Goal: Information Seeking & Learning: Learn about a topic

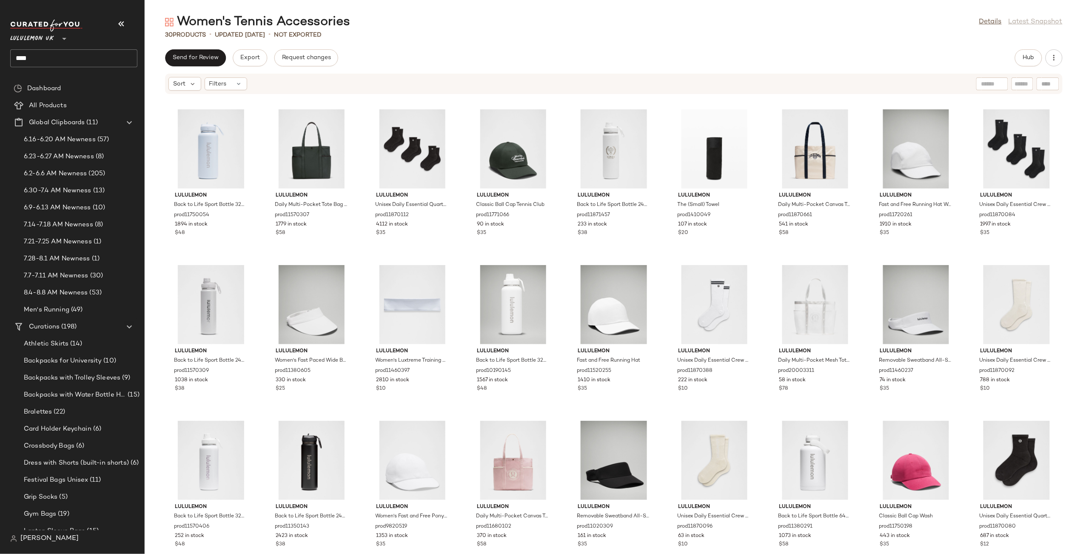
drag, startPoint x: 0, startPoint y: 0, endPoint x: 53, endPoint y: 43, distance: 68.6
click at [56, 45] on div "Lululemon UK ** ****" at bounding box center [73, 44] width 127 height 48
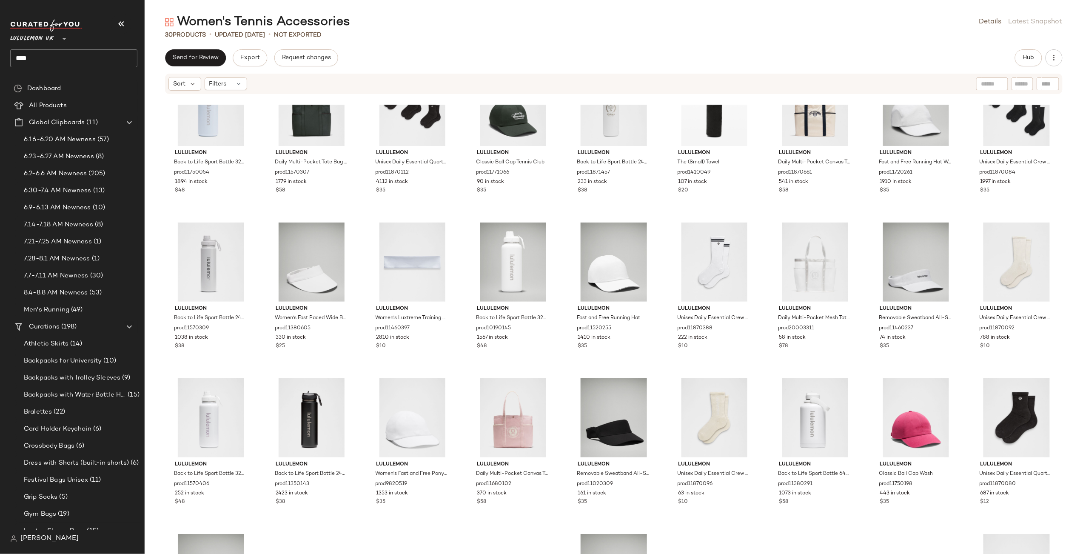
click at [57, 29] on div at bounding box center [63, 33] width 12 height 21
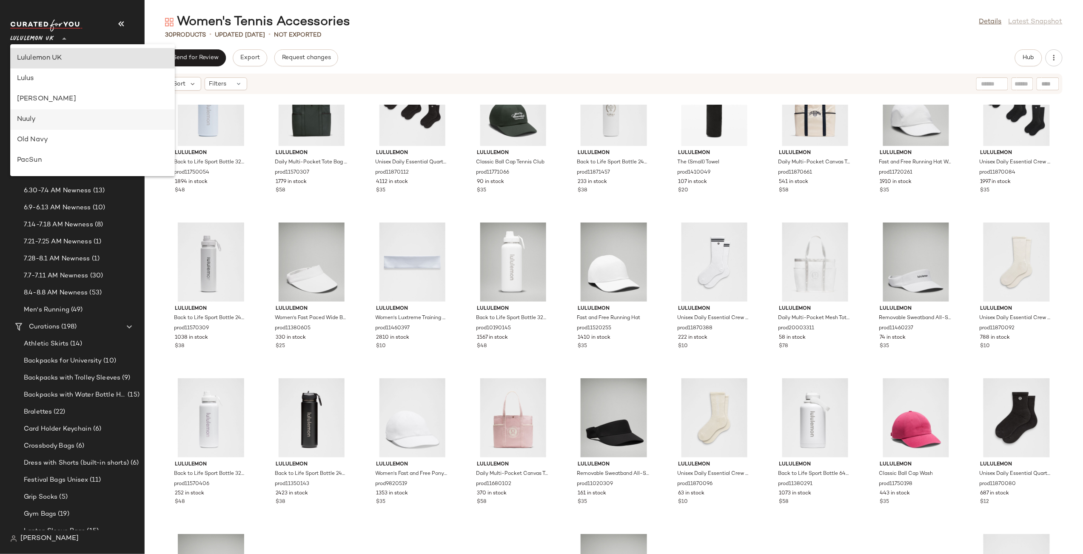
scroll to position [508, 0]
click at [56, 100] on div "Urban Outfitters UK" at bounding box center [92, 102] width 151 height 10
type input "**"
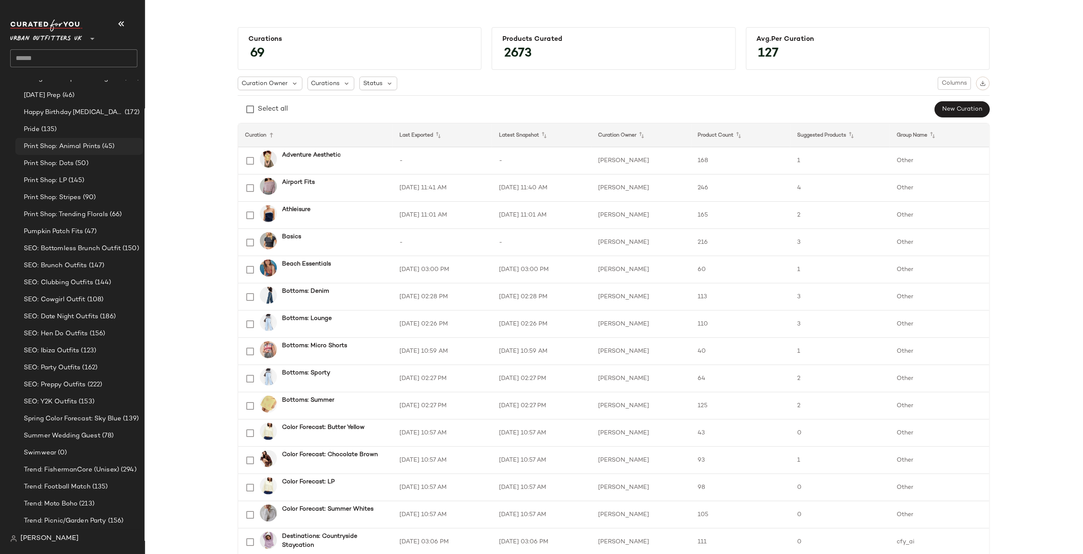
scroll to position [2112, 0]
click at [68, 236] on span "SEO: Bottomless Brunch Outfit" at bounding box center [72, 240] width 97 height 10
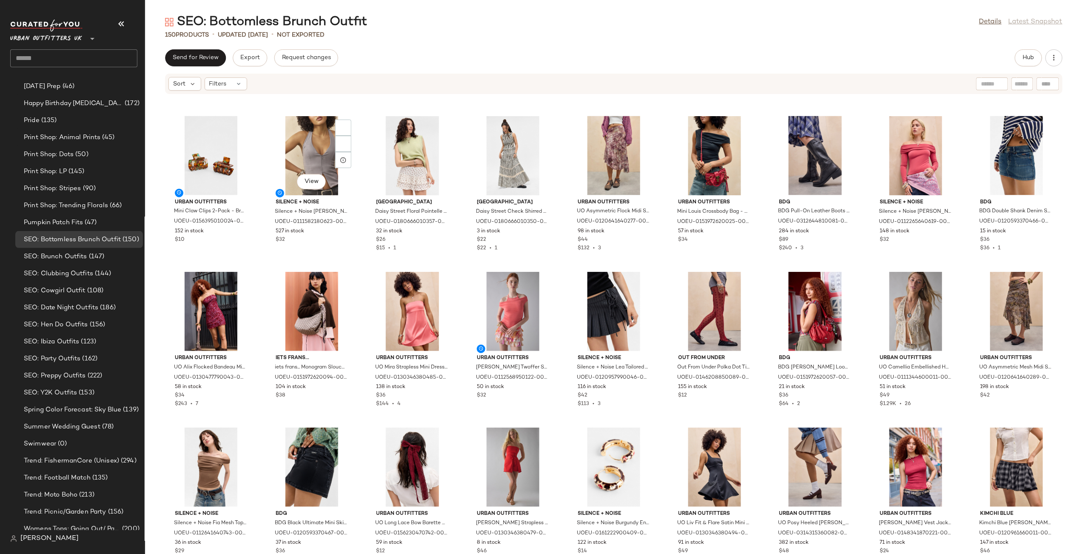
scroll to position [780, 0]
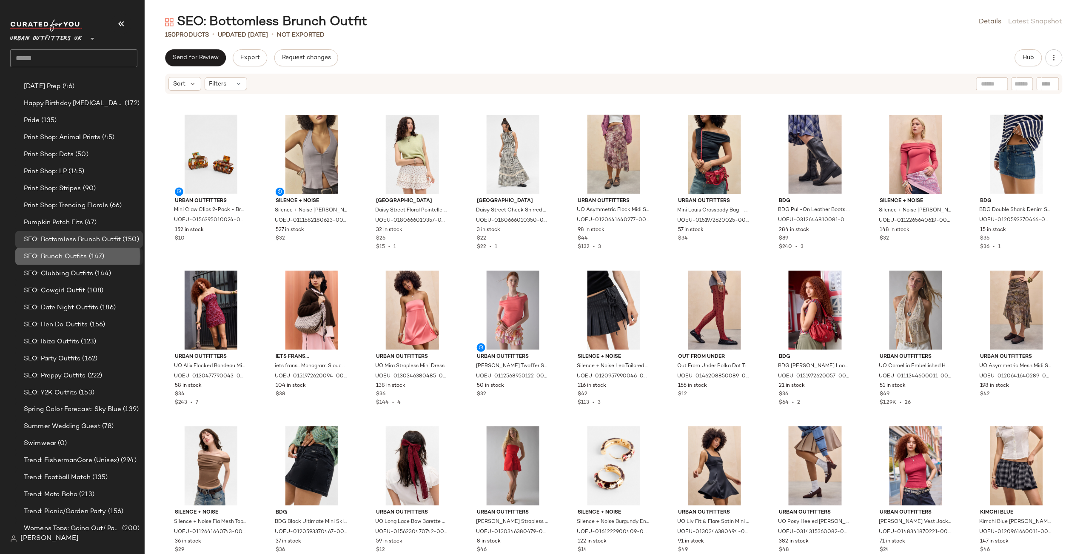
click at [77, 255] on span "SEO: Brunch Outfits" at bounding box center [55, 257] width 63 height 10
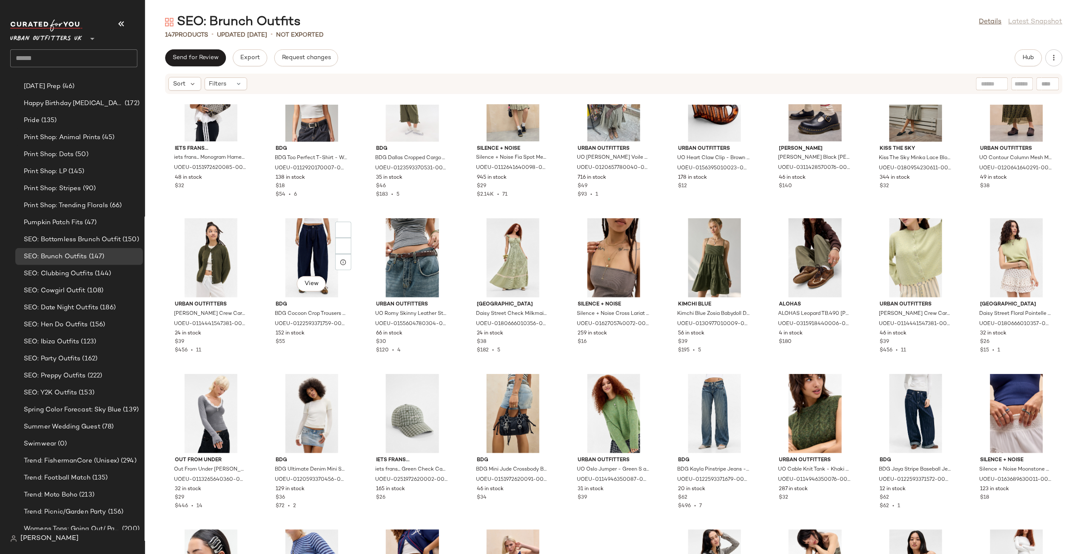
scroll to position [846, 0]
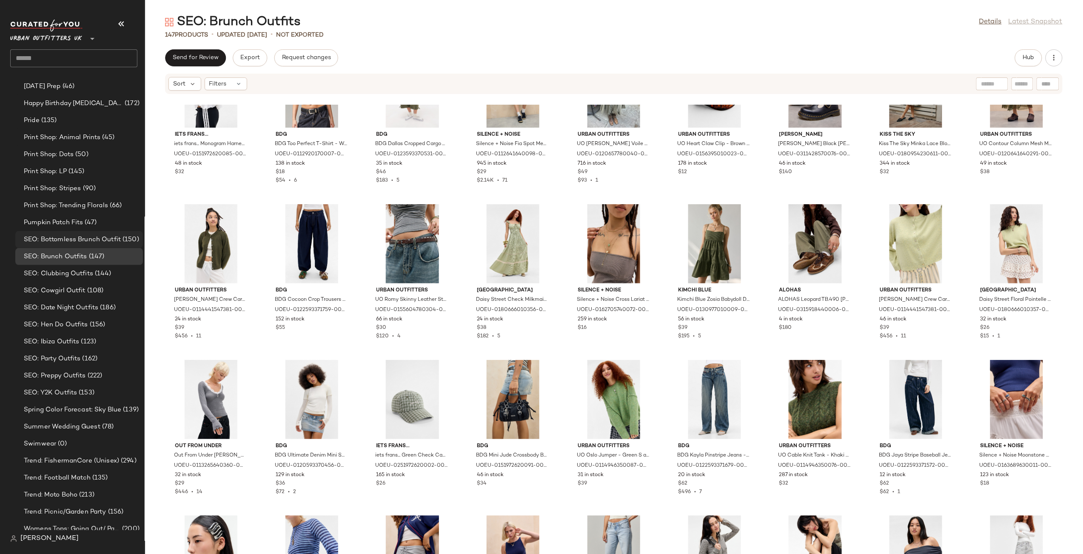
click at [106, 237] on span "SEO: Bottomless Brunch Outfit" at bounding box center [72, 240] width 97 height 10
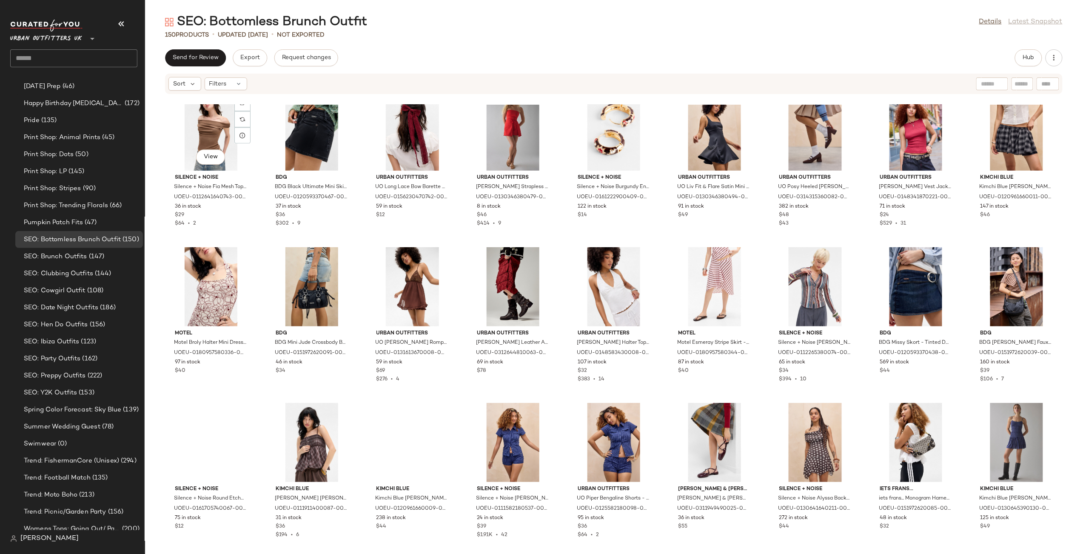
scroll to position [1117, 0]
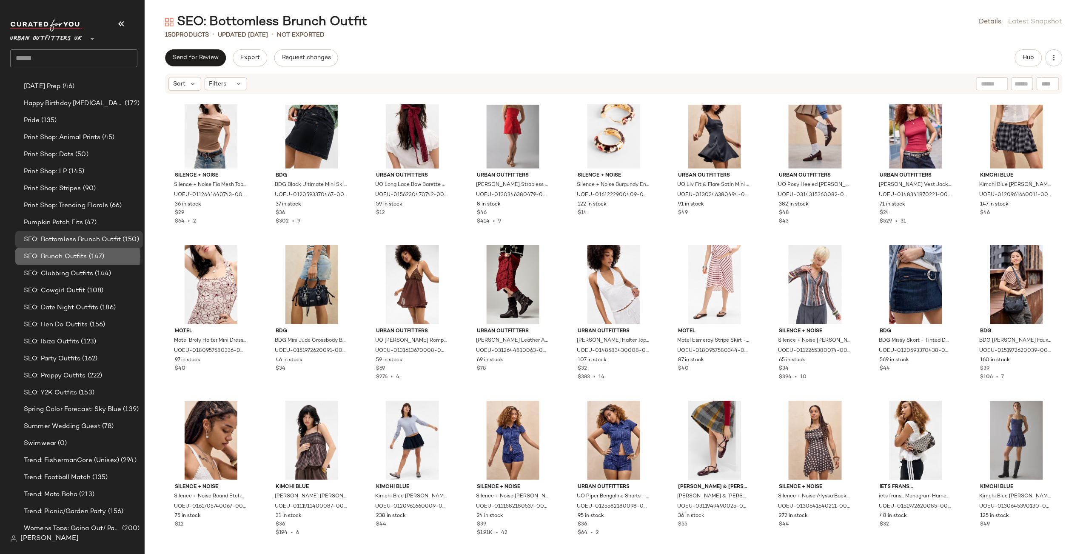
click at [75, 260] on span "SEO: Brunch Outfits" at bounding box center [55, 257] width 63 height 10
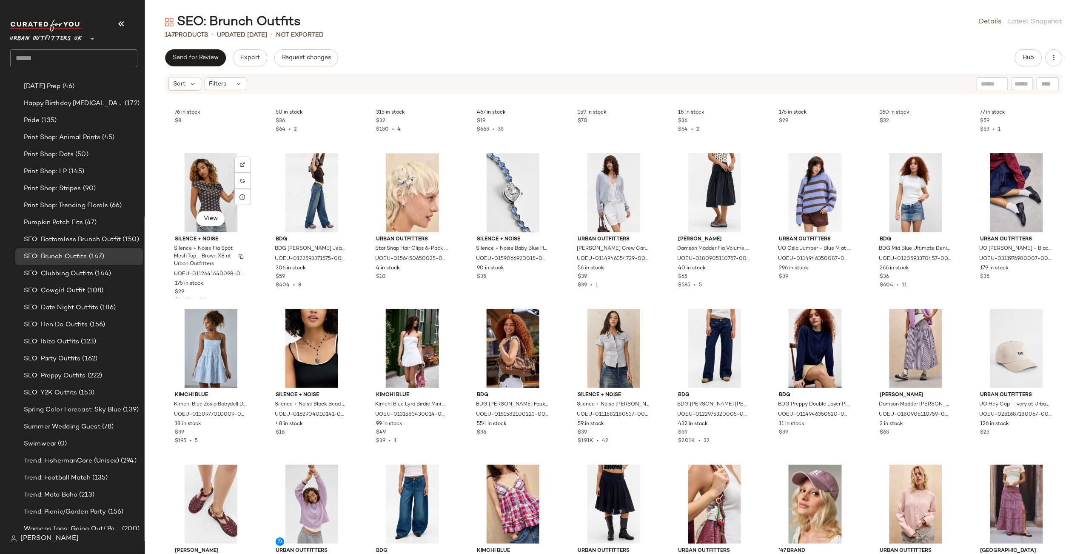
scroll to position [1370, 0]
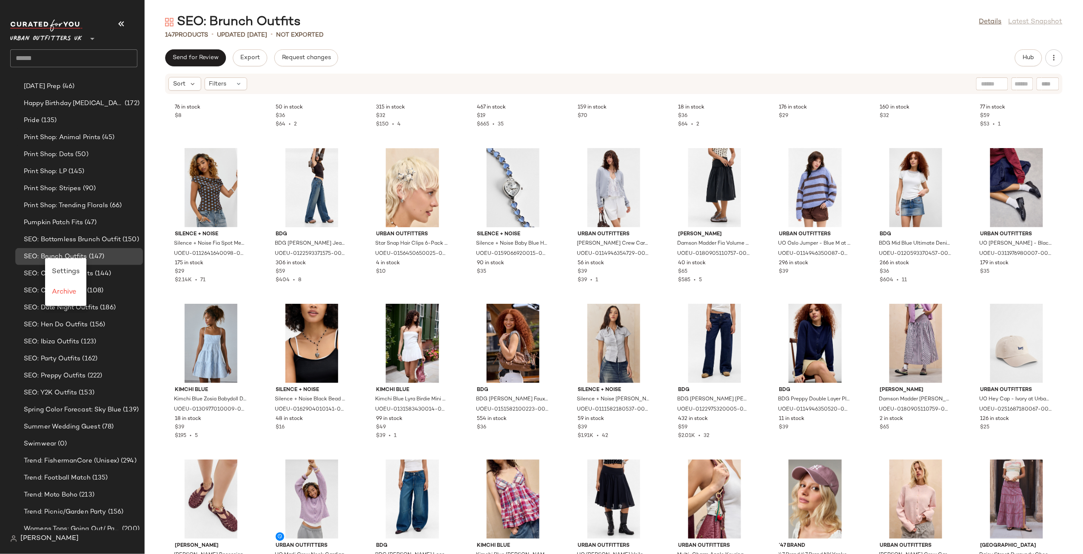
click at [106, 258] on div "SEO: Brunch Outfits (147)" at bounding box center [80, 257] width 118 height 10
click at [107, 276] on span "(144)" at bounding box center [102, 274] width 18 height 10
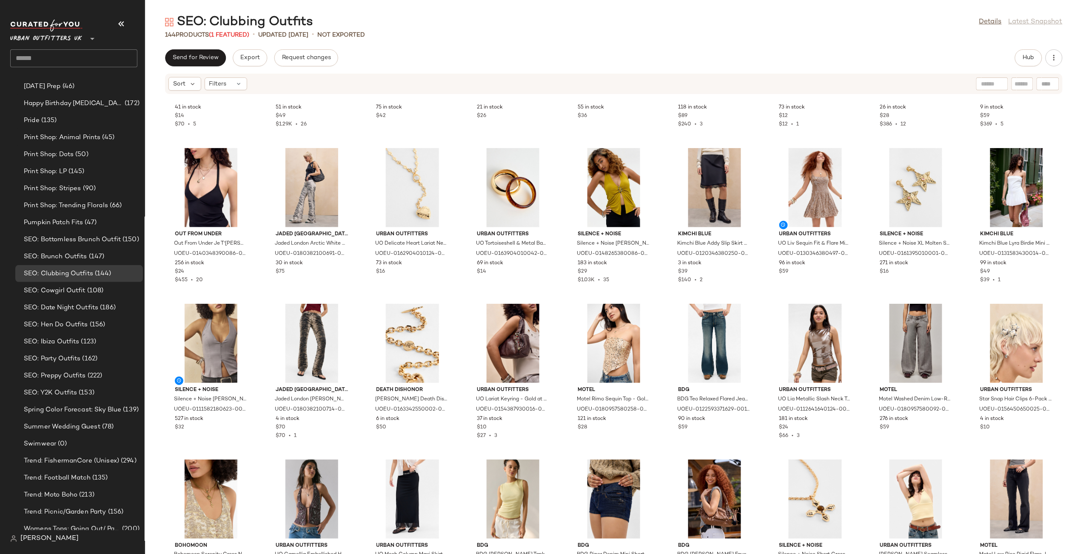
scroll to position [2044, 0]
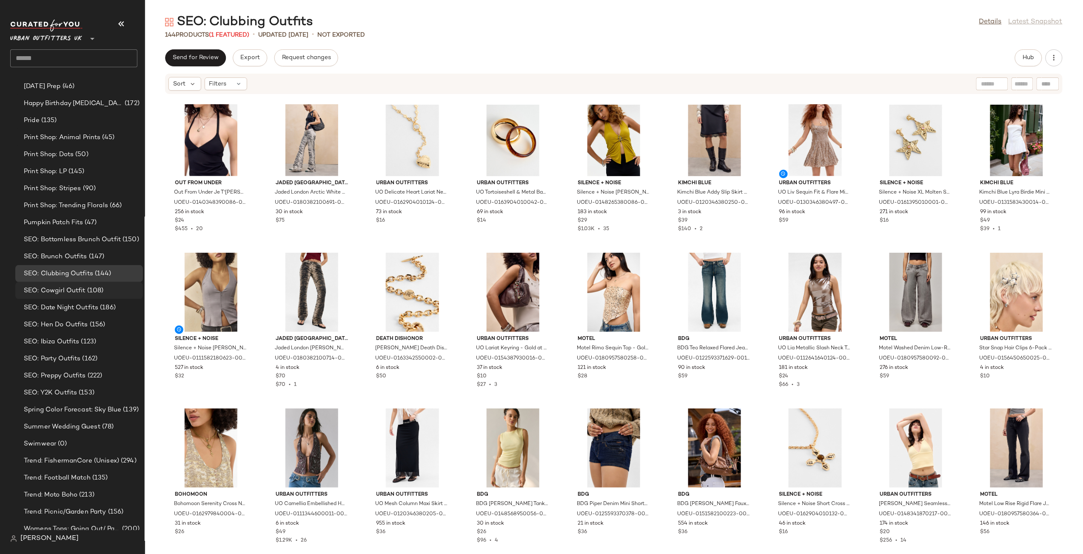
click at [83, 286] on span "SEO: Cowgirl Outfit" at bounding box center [55, 291] width 62 height 10
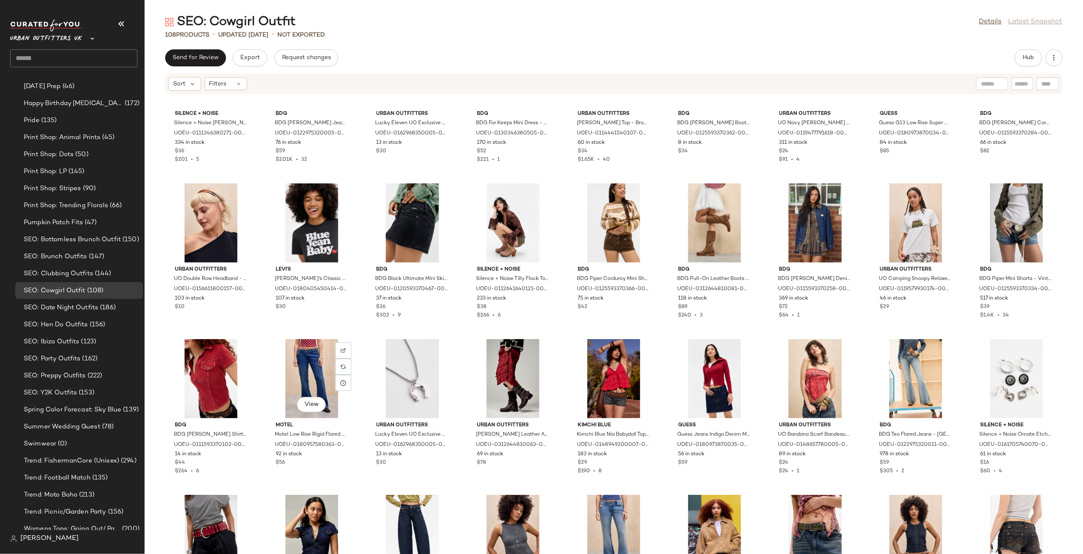
scroll to position [369, 0]
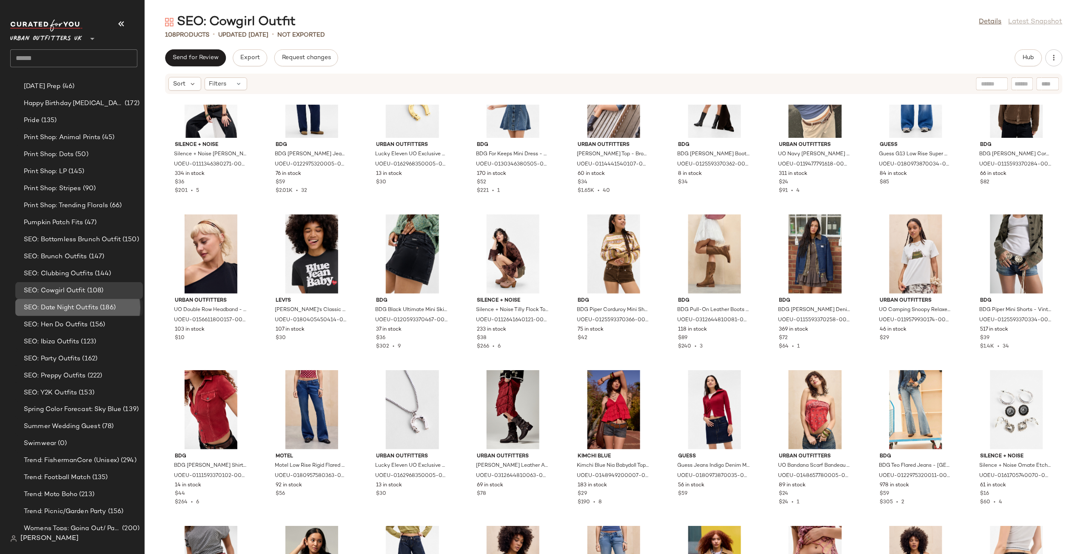
click at [102, 304] on span "(186)" at bounding box center [106, 308] width 17 height 10
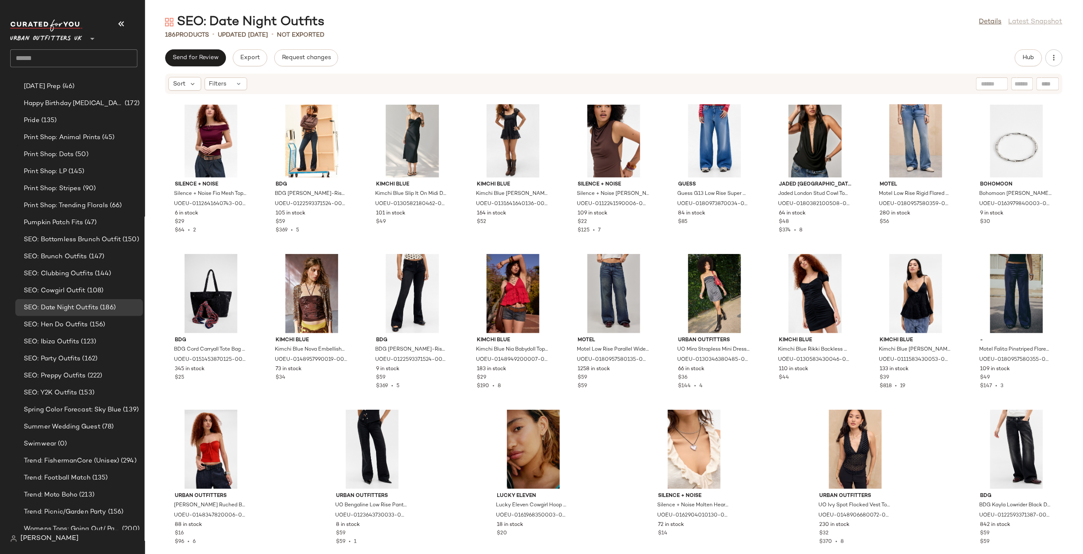
scroll to position [2822, 0]
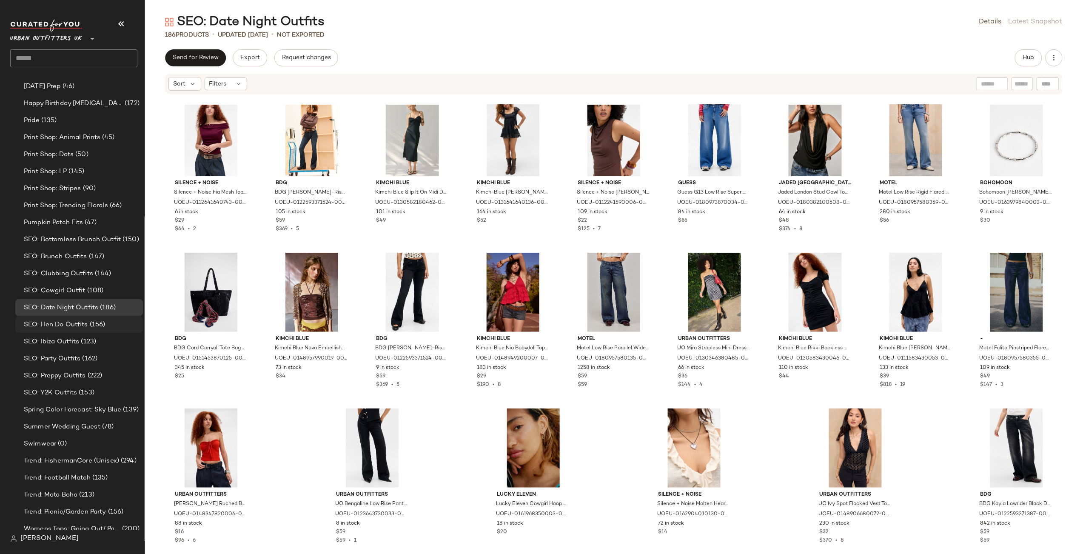
click at [63, 327] on span "SEO: Hen Do Outfits" at bounding box center [56, 325] width 64 height 10
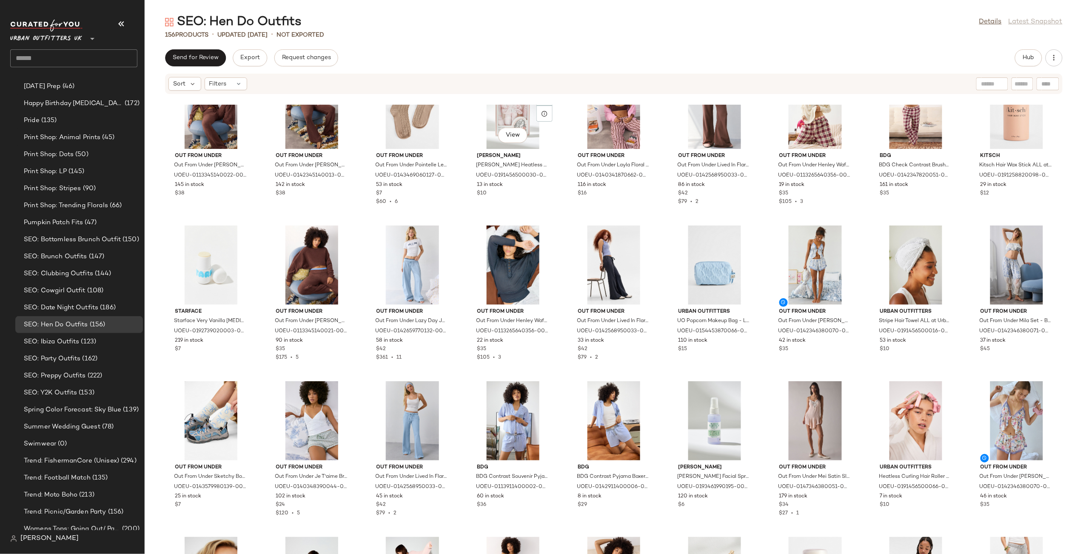
scroll to position [1924, 0]
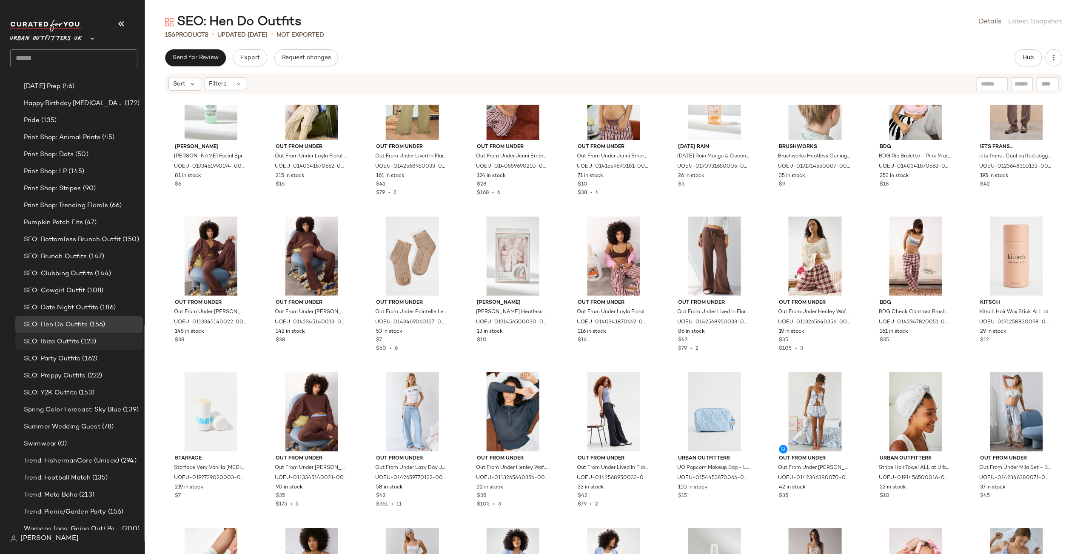
click at [78, 347] on div "SEO: Ibiza Outfits (123)" at bounding box center [79, 341] width 128 height 17
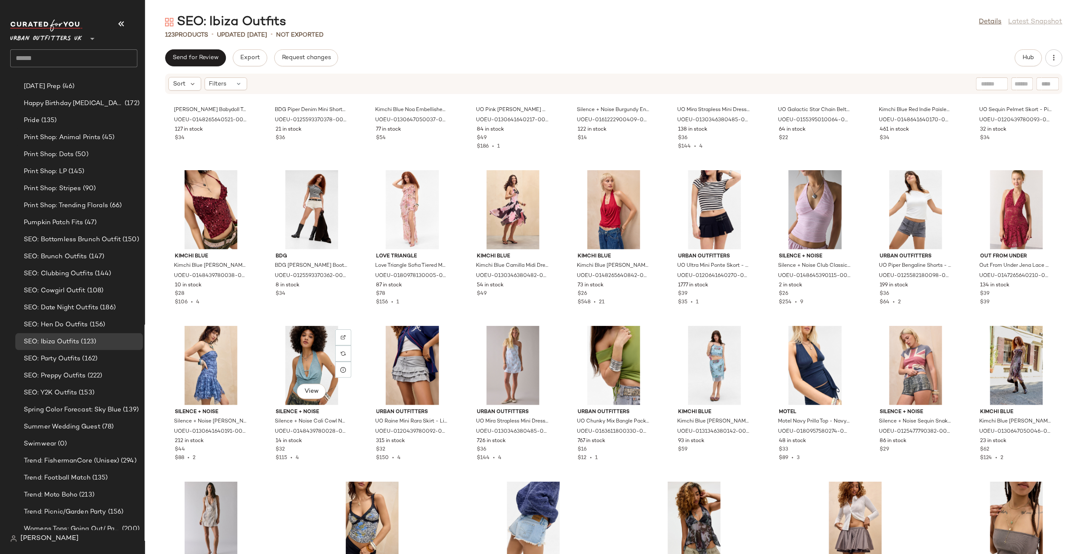
scroll to position [1732, 0]
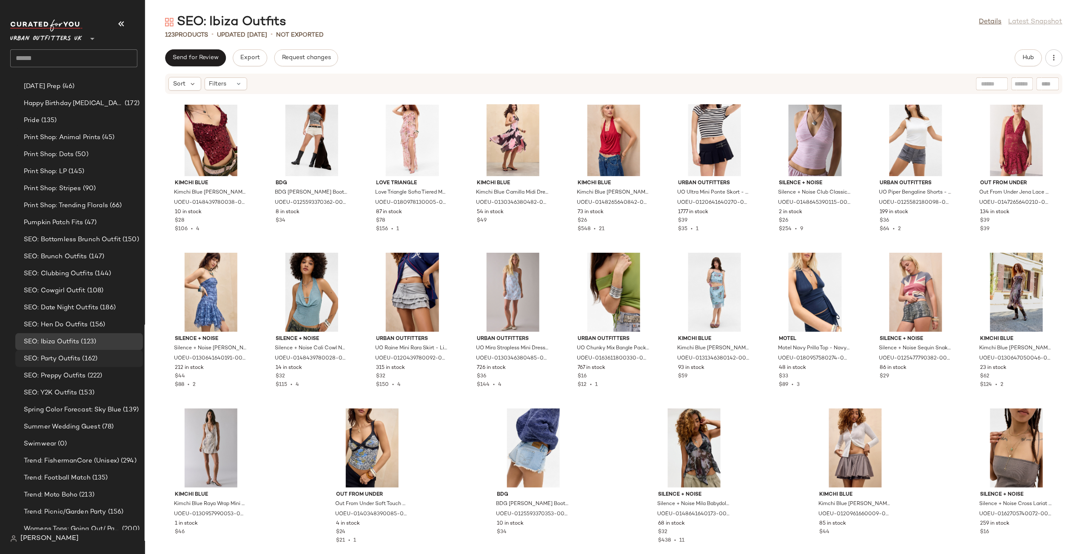
click at [77, 362] on span "SEO: Party Outfits" at bounding box center [52, 359] width 57 height 10
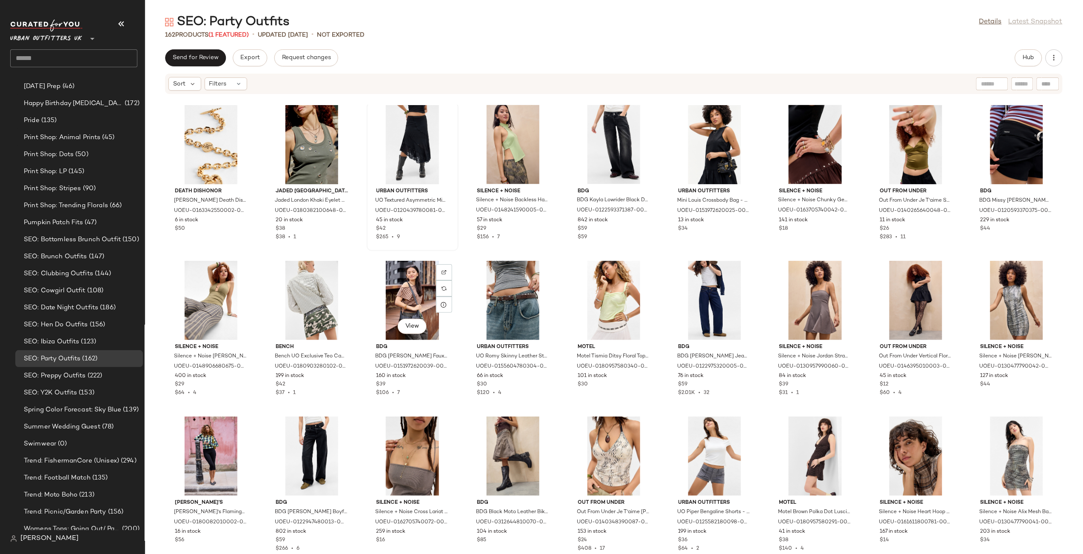
scroll to position [2355, 0]
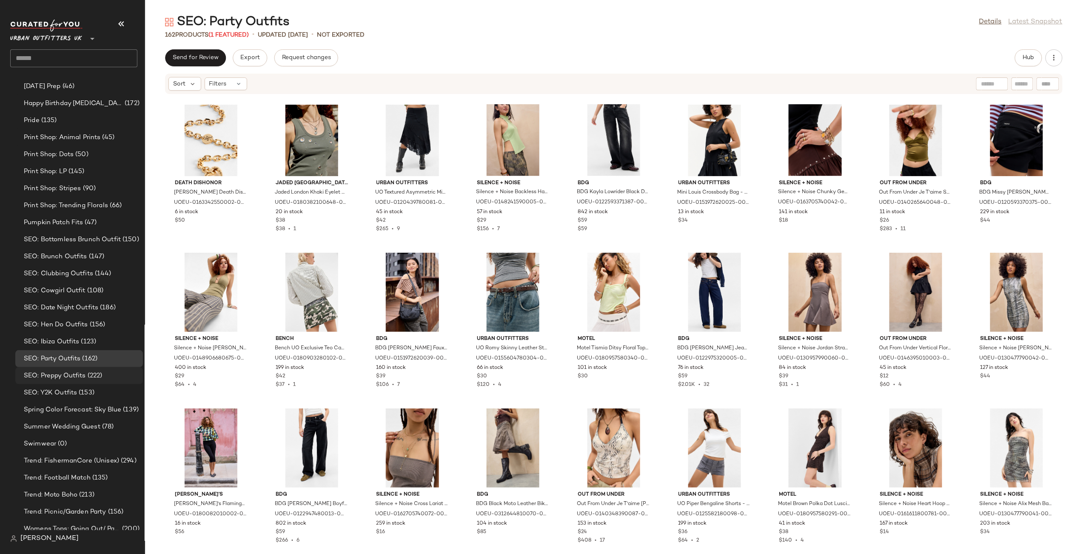
click at [73, 377] on span "SEO: Preppy Outfits" at bounding box center [55, 376] width 62 height 10
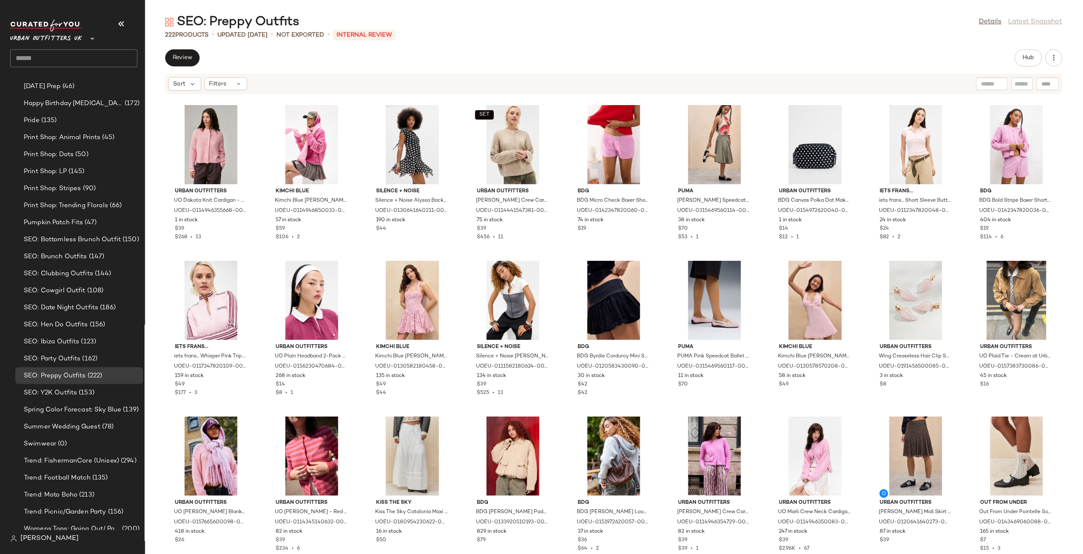
scroll to position [3445, 0]
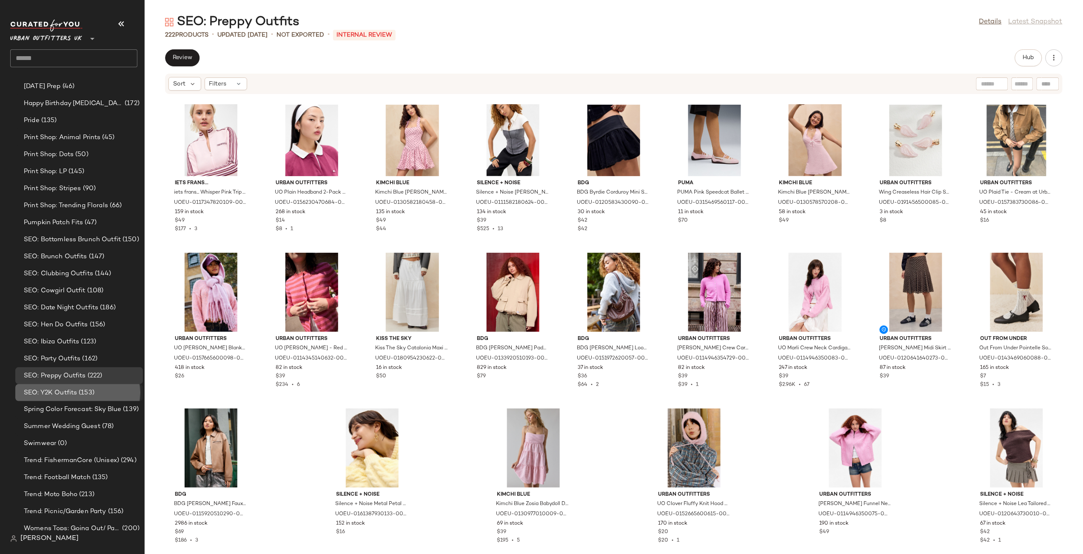
click at [72, 389] on span "SEO: Y2K Outfits" at bounding box center [50, 393] width 53 height 10
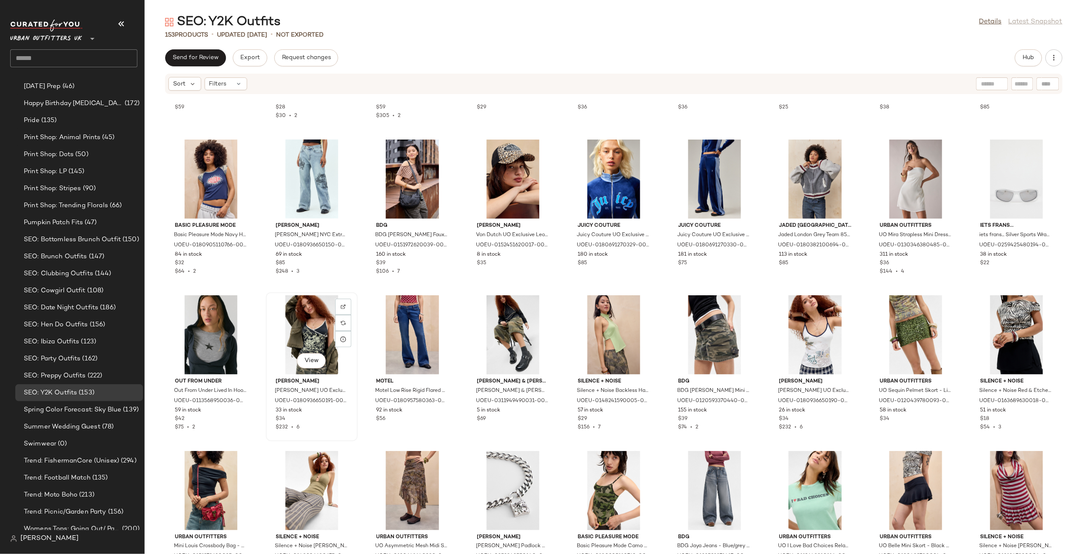
scroll to position [600, 0]
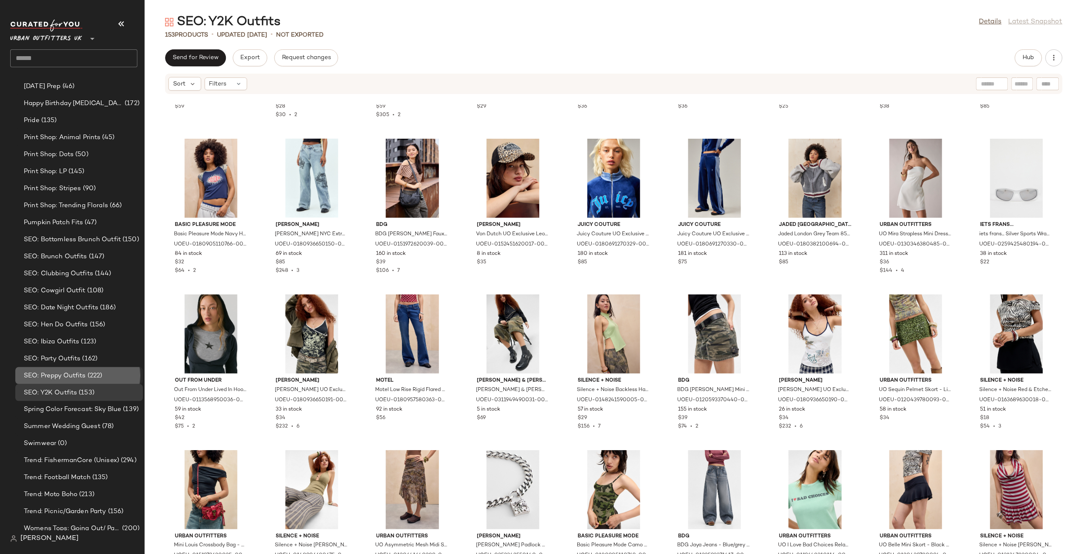
click at [80, 370] on div "SEO: Preppy Outfits (222)" at bounding box center [79, 375] width 128 height 17
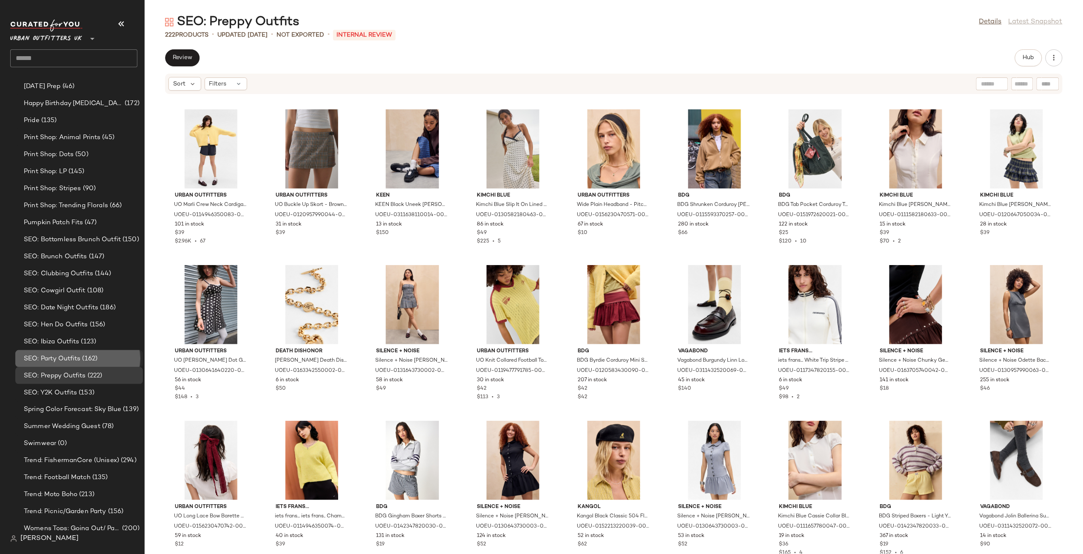
click at [71, 354] on span "SEO: Party Outfits" at bounding box center [52, 359] width 57 height 10
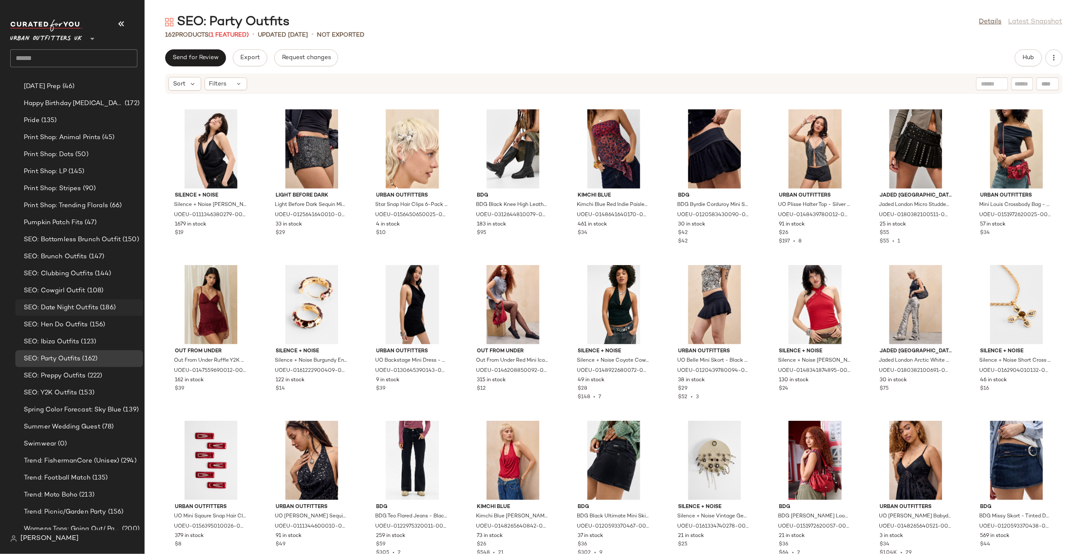
click at [76, 310] on span "SEO: Date Night Outfits" at bounding box center [61, 308] width 74 height 10
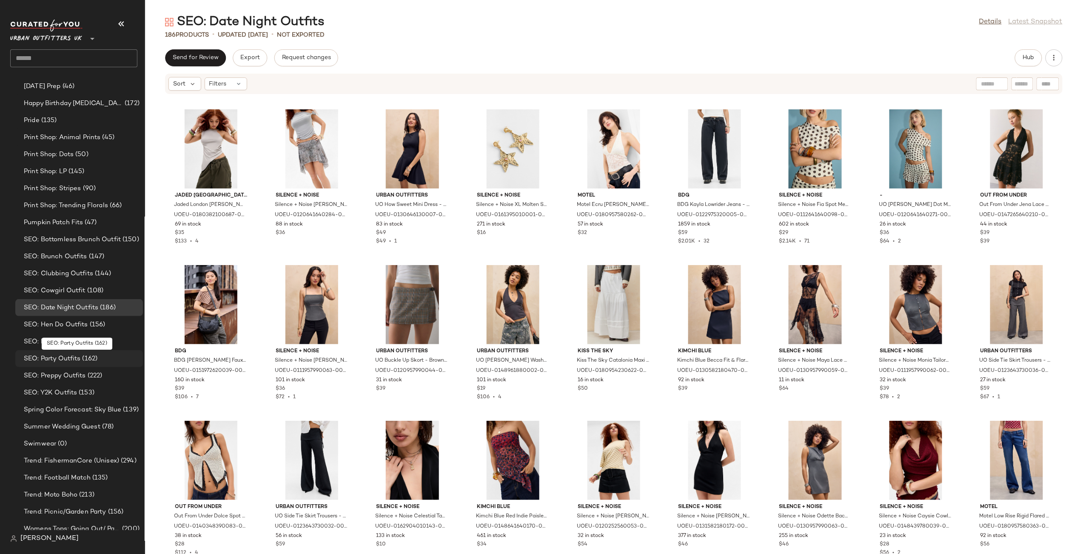
click at [70, 362] on span "SEO: Party Outfits" at bounding box center [52, 359] width 57 height 10
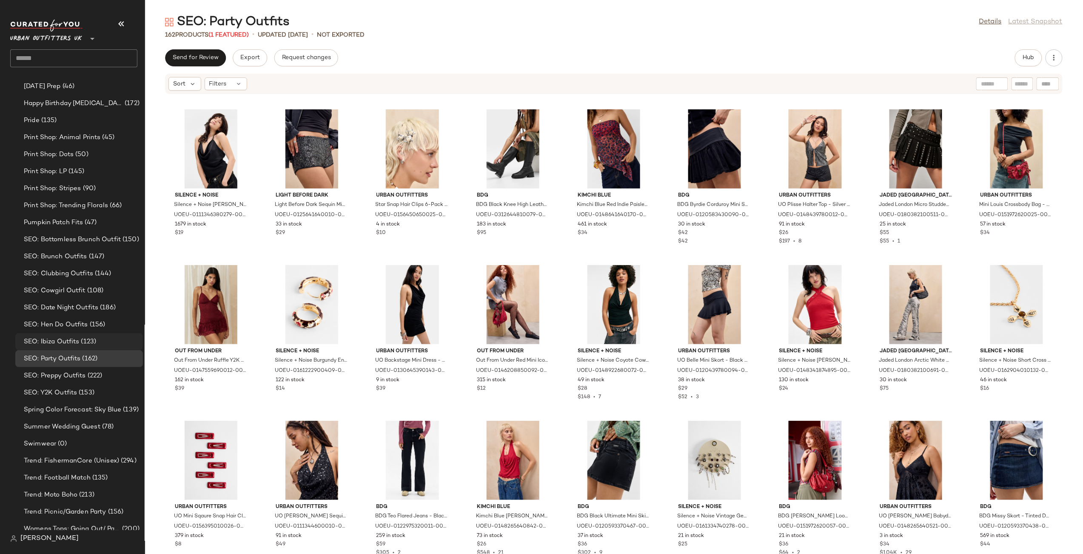
click at [90, 335] on div "SEO: Ibiza Outfits (123)" at bounding box center [79, 341] width 128 height 17
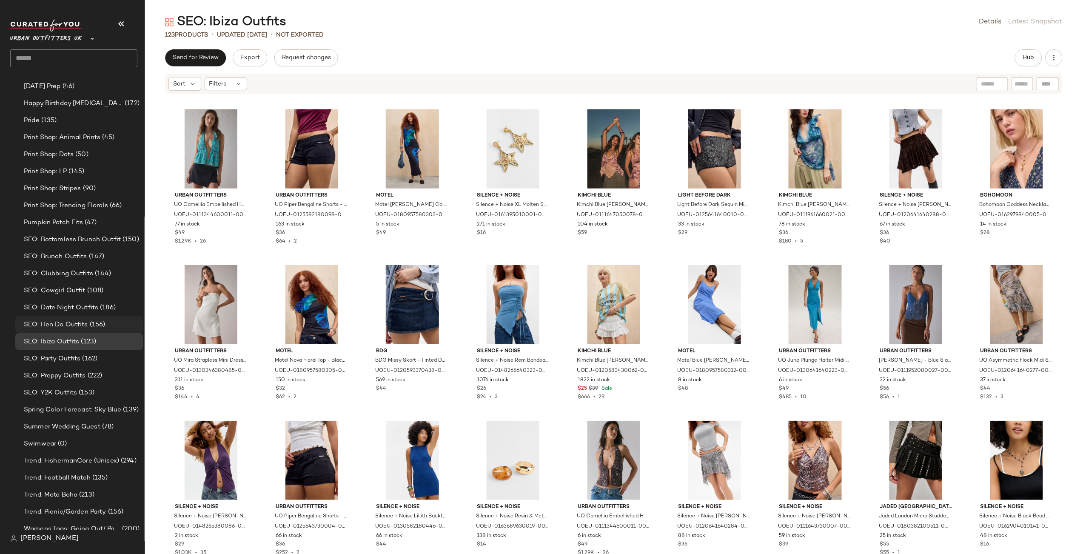
drag, startPoint x: 68, startPoint y: 323, endPoint x: 64, endPoint y: 320, distance: 4.6
click at [67, 323] on span "SEO: Hen Do Outfits" at bounding box center [56, 325] width 64 height 10
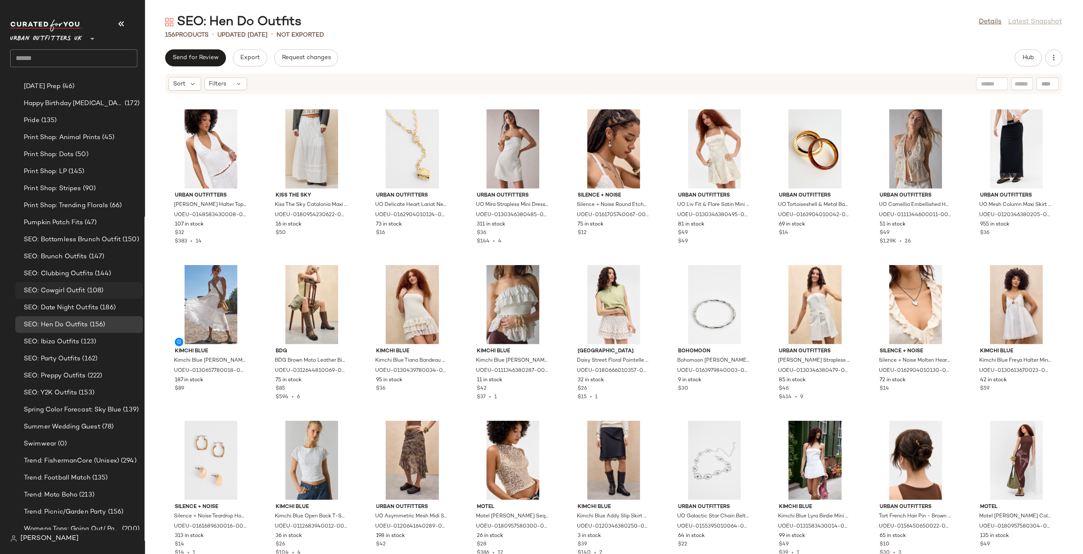
click at [78, 289] on span "SEO: Cowgirl Outfit" at bounding box center [55, 291] width 62 height 10
